Goal: Task Accomplishment & Management: Manage account settings

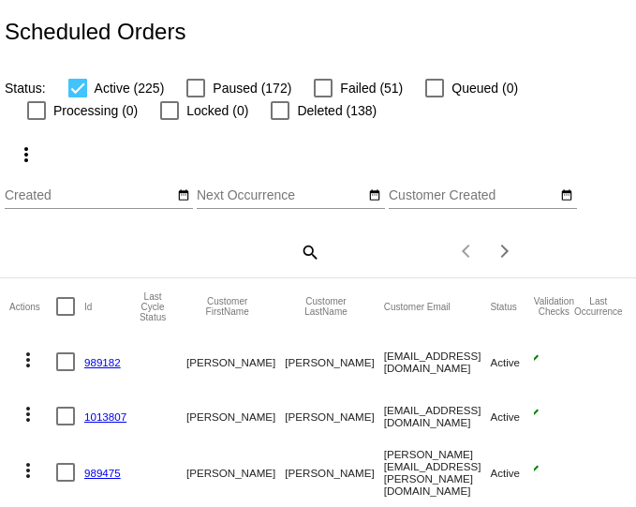
click at [317, 254] on mat-icon "search" at bounding box center [309, 251] width 22 height 29
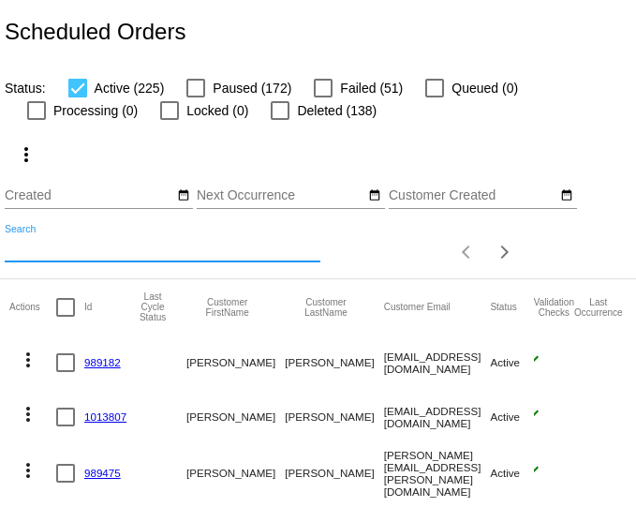
click at [172, 256] on input "Search" at bounding box center [163, 248] width 316 height 15
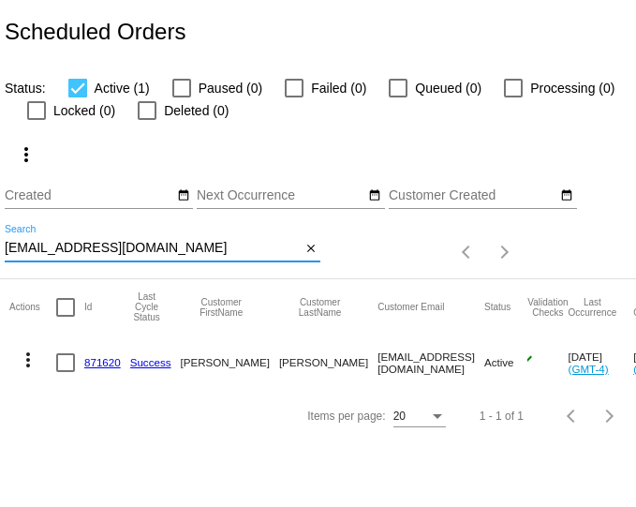
type input "hoatshc@gmail.com"
click at [99, 362] on link "871620" at bounding box center [102, 362] width 37 height 12
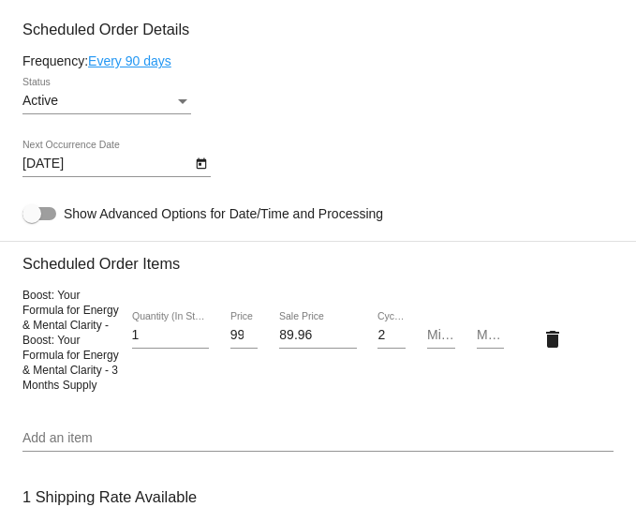
scroll to position [1225, 0]
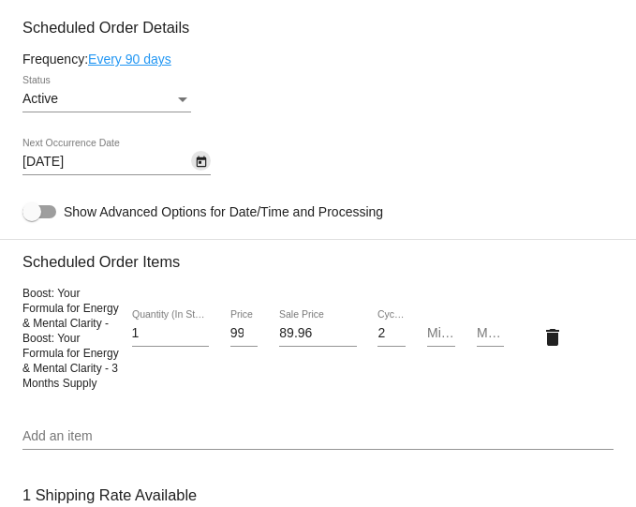
click at [203, 173] on icon "Open calendar" at bounding box center [201, 162] width 13 height 22
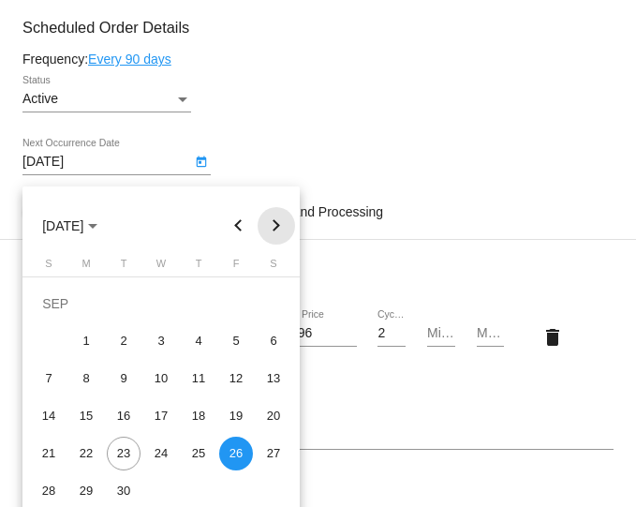
click at [276, 221] on button "Next month" at bounding box center [276, 225] width 37 height 37
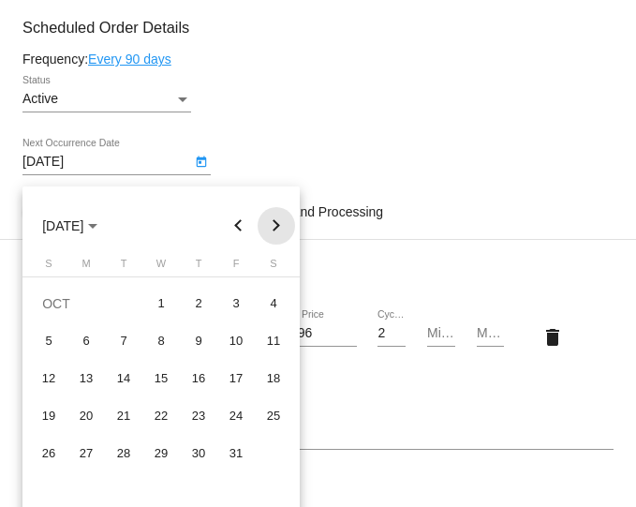
click at [276, 221] on button "Next month" at bounding box center [276, 225] width 37 height 37
click at [158, 458] on div "26" at bounding box center [161, 454] width 34 height 34
type input "11/26/2025"
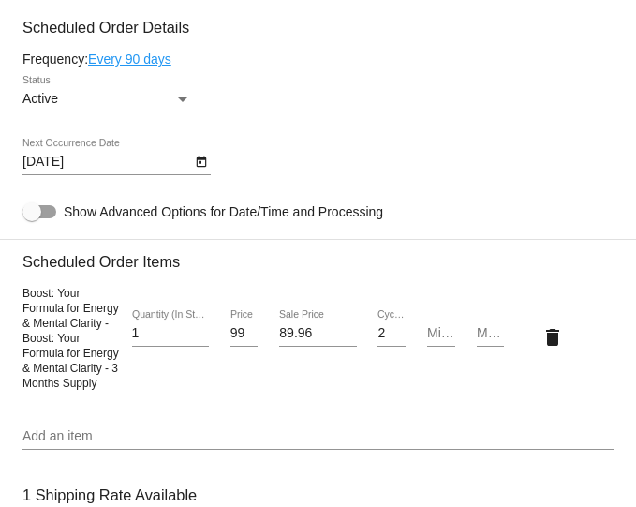
click at [350, 147] on mat-card-content "Customer 6182834: Heather Hoats hoatshc@gmail.com Customer Shipping Enter Shipp…" at bounding box center [317, 268] width 591 height 1832
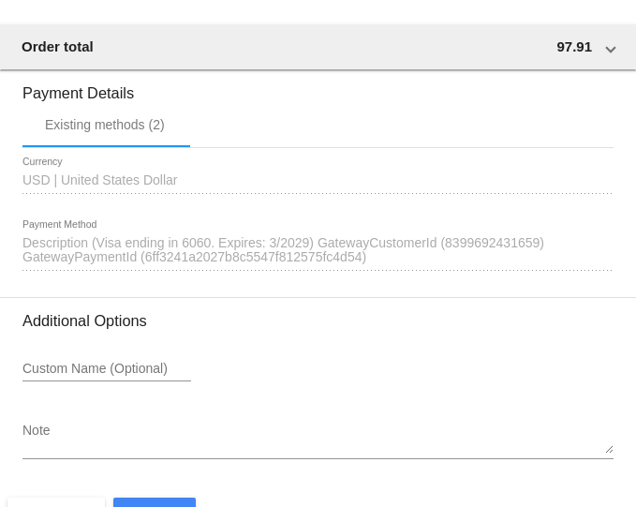
scroll to position [2011, 0]
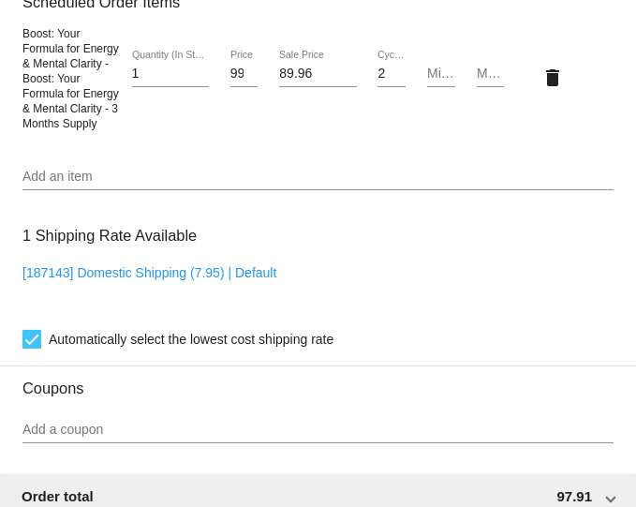
scroll to position [1482, 0]
